Goal: Task Accomplishment & Management: Complete application form

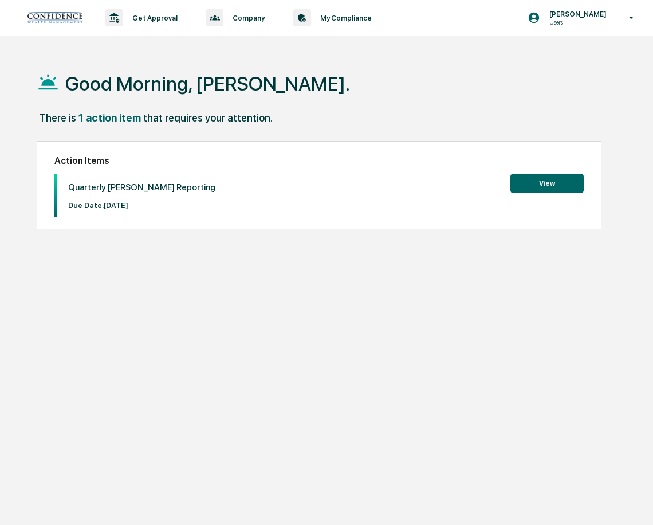
click at [565, 179] on button "View" at bounding box center [547, 183] width 73 height 19
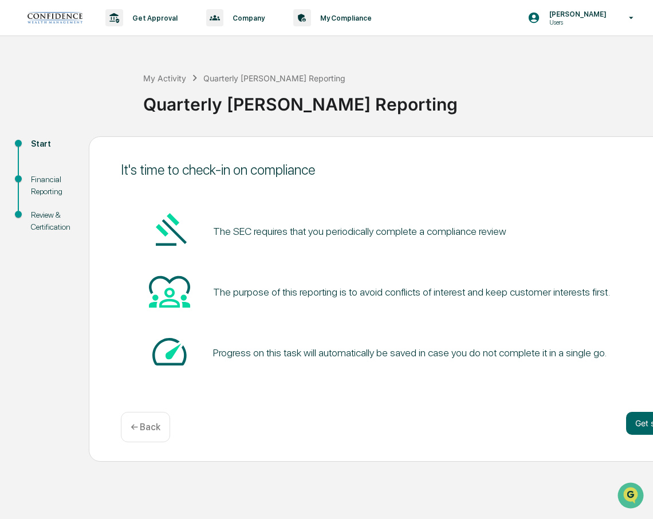
scroll to position [6, 0]
click at [631, 418] on button "Get started" at bounding box center [657, 423] width 61 height 23
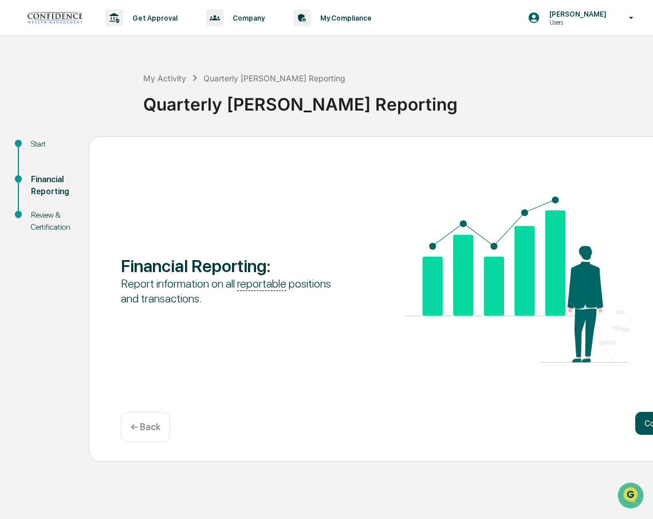
click at [636, 418] on button "Continue" at bounding box center [662, 423] width 52 height 23
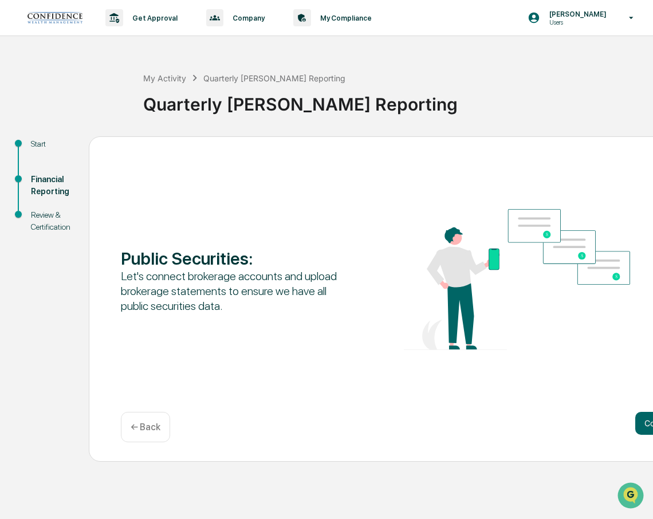
click at [636, 418] on button "Continue" at bounding box center [662, 423] width 52 height 23
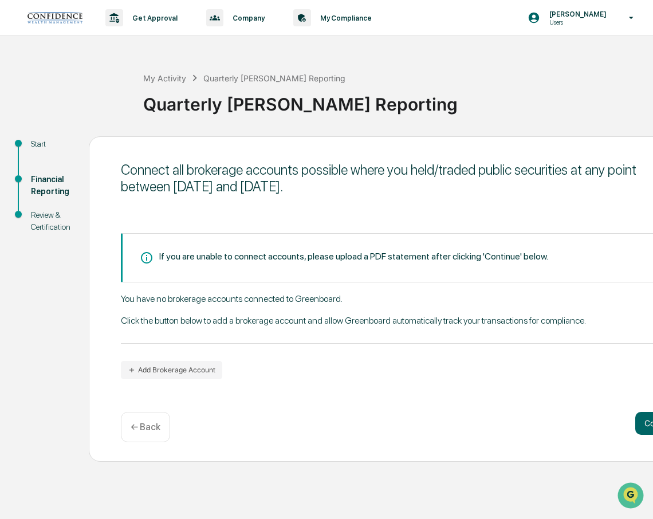
click at [281, 294] on div "You have no brokerage accounts connected to Greenboard. Click the button below …" at bounding box center [404, 318] width 566 height 50
click at [636, 424] on button "Continue" at bounding box center [662, 423] width 52 height 23
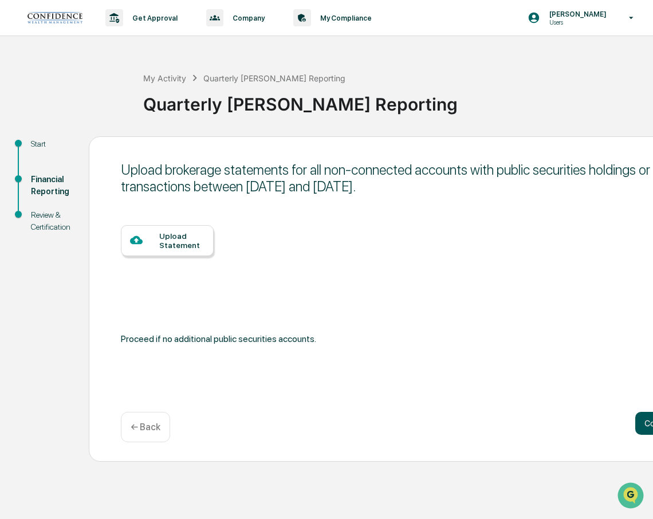
click at [636, 424] on button "Continue" at bounding box center [662, 423] width 52 height 23
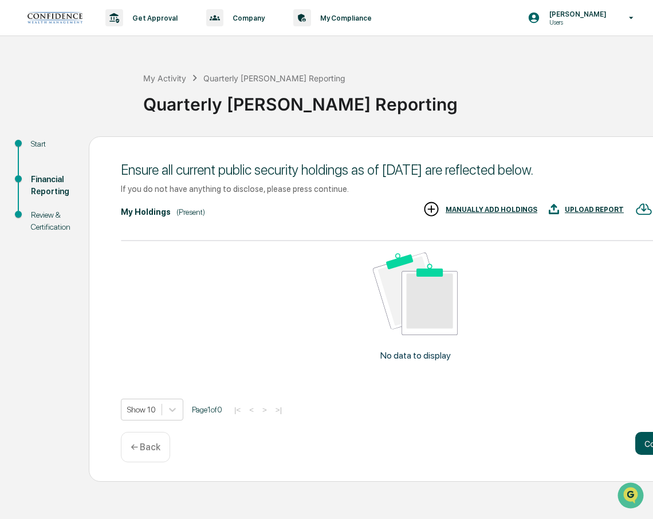
click at [636, 424] on div "Ensure all current public security holdings as of [DATE] are reflected below. I…" at bounding box center [404, 309] width 631 height 346
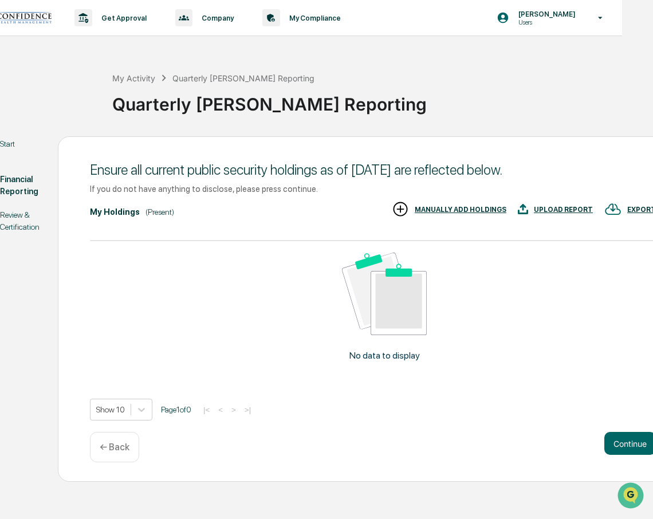
scroll to position [6, 37]
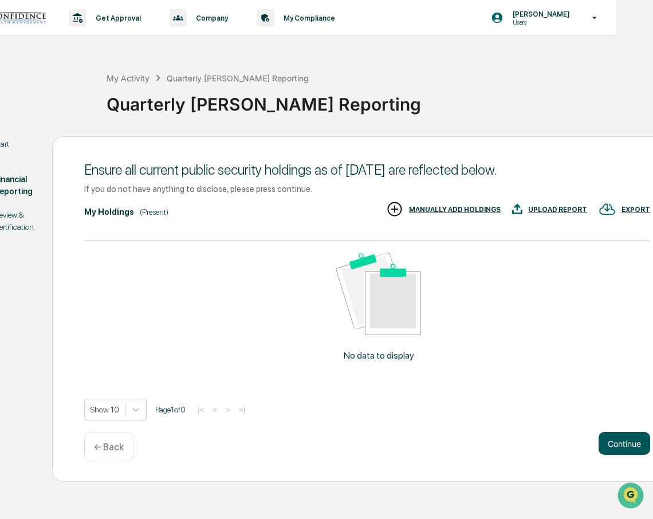
click at [614, 442] on button "Continue" at bounding box center [625, 443] width 52 height 23
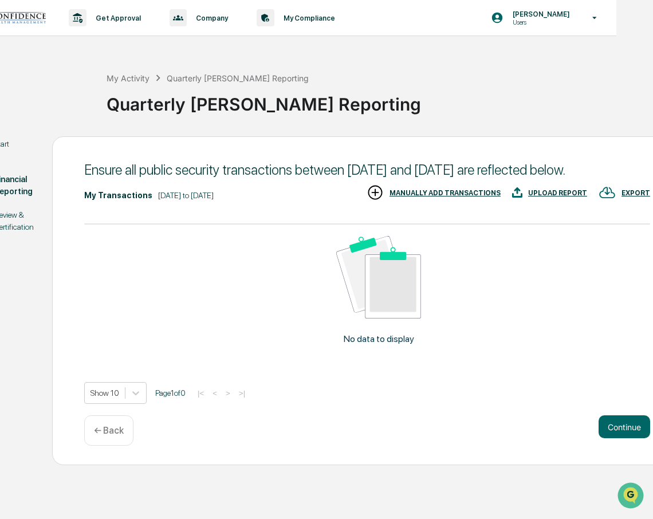
click at [614, 439] on button "Continue" at bounding box center [625, 427] width 52 height 23
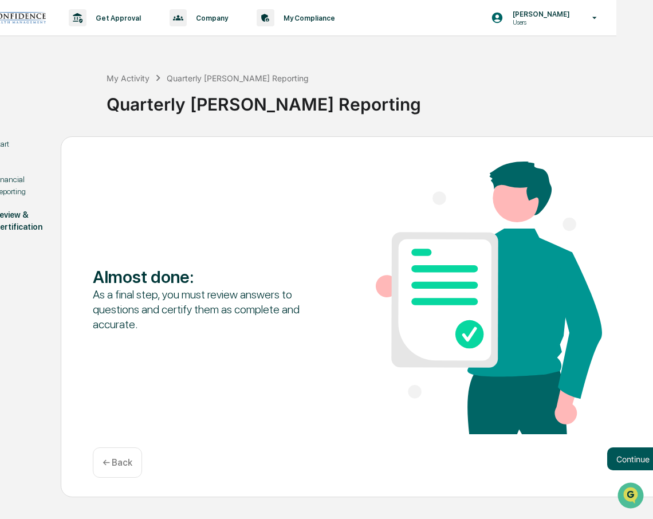
click at [615, 448] on button "Continue" at bounding box center [634, 459] width 52 height 23
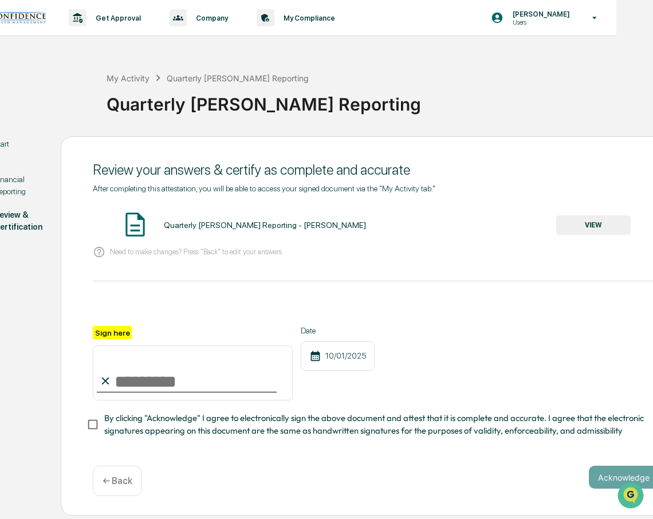
click at [179, 386] on input "Sign here" at bounding box center [193, 373] width 200 height 55
type input "**********"
click at [611, 478] on button "Acknowledge" at bounding box center [624, 477] width 70 height 23
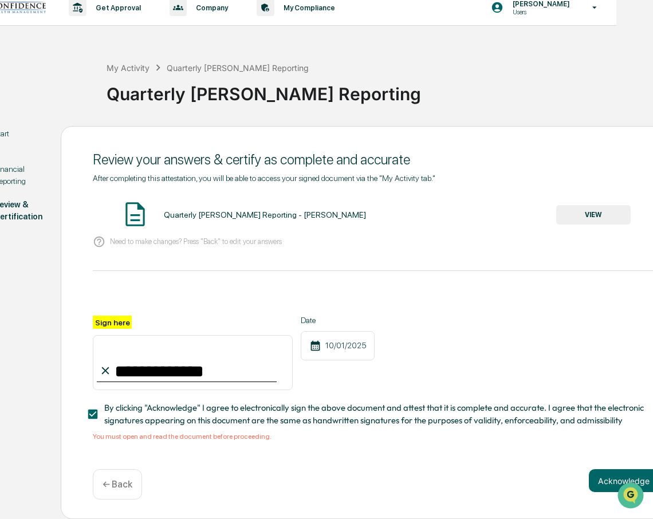
scroll to position [14, 37]
click at [187, 210] on div "Quarterly [PERSON_NAME] Reporting - [PERSON_NAME]" at bounding box center [265, 214] width 202 height 9
click at [594, 209] on button "VIEW" at bounding box center [594, 214] width 75 height 19
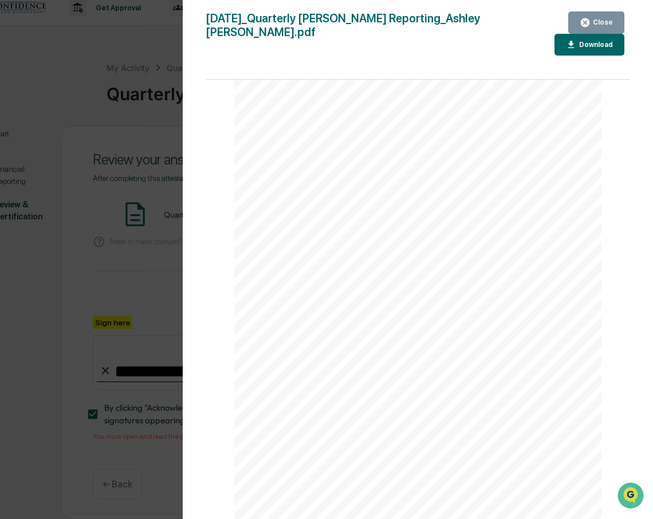
scroll to position [1193, 0]
click at [581, 21] on button "Close" at bounding box center [597, 22] width 56 height 22
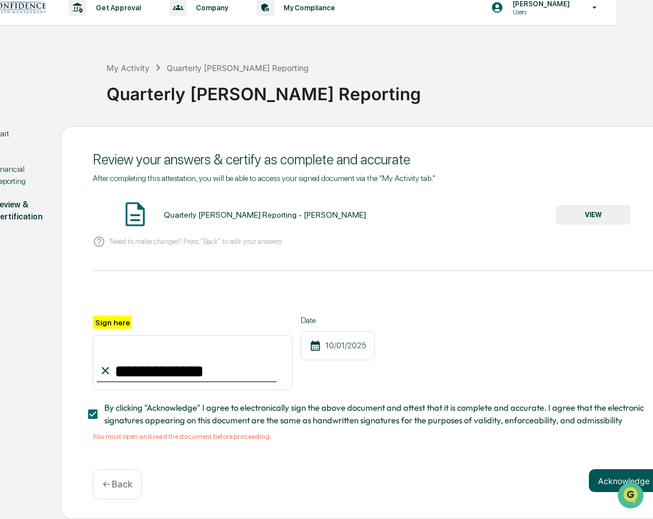
click at [605, 475] on button "Acknowledge" at bounding box center [624, 480] width 70 height 23
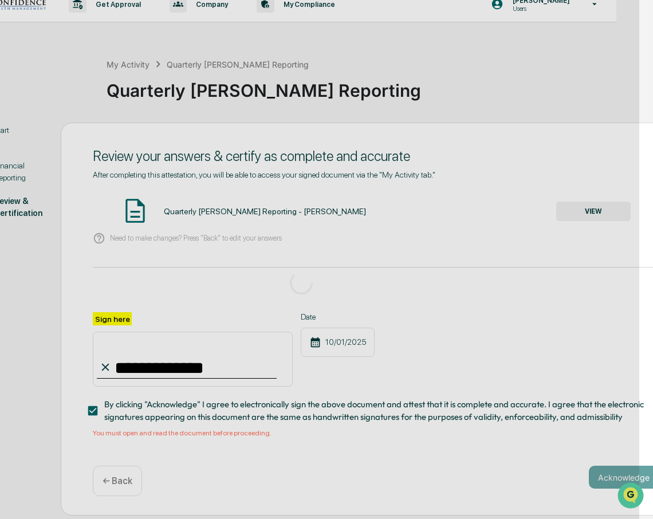
scroll to position [6, 37]
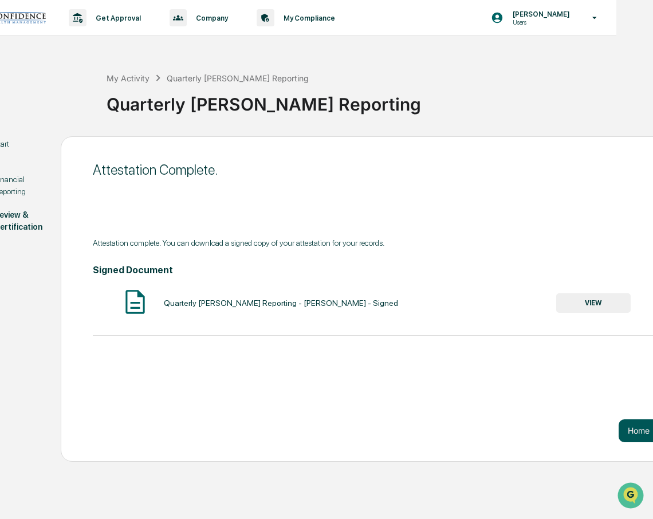
click at [629, 430] on button "Home" at bounding box center [639, 431] width 40 height 23
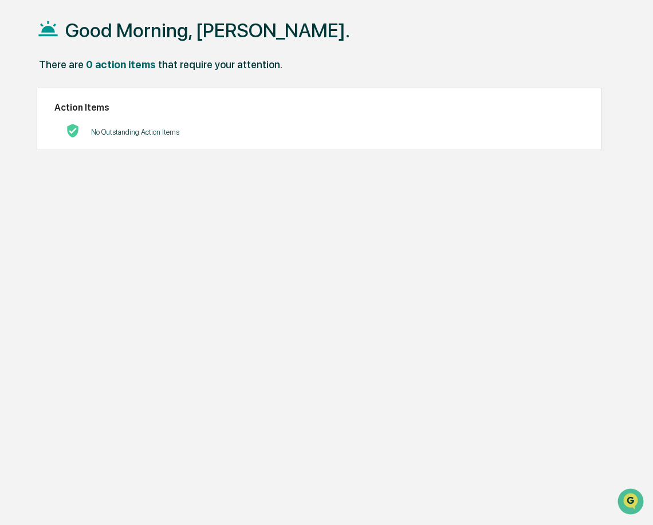
scroll to position [54, 0]
